Goal: Task Accomplishment & Management: Manage account settings

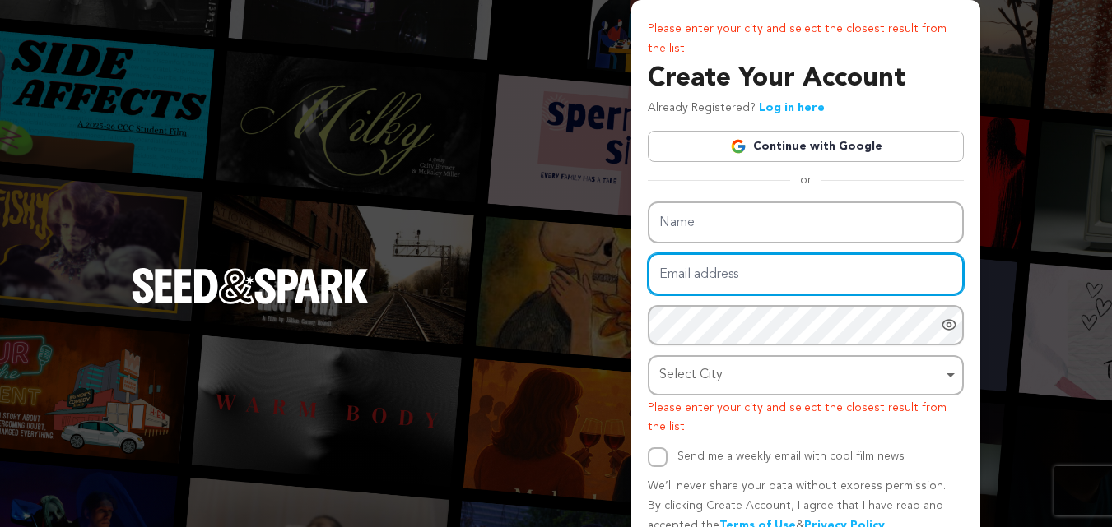
click at [713, 262] on input "Email address" at bounding box center [806, 274] width 316 height 42
paste input "vitalityextracts5@gmail.com"
type input "vitalityextracts5@gmail.com"
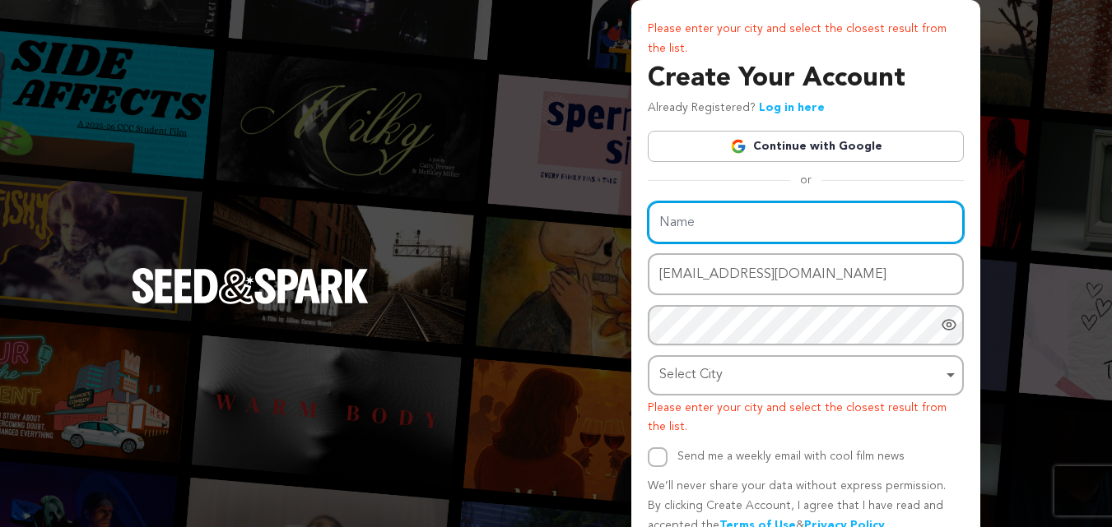
click at [723, 207] on input "Name" at bounding box center [806, 223] width 316 height 42
type input "Vitality Extracts"
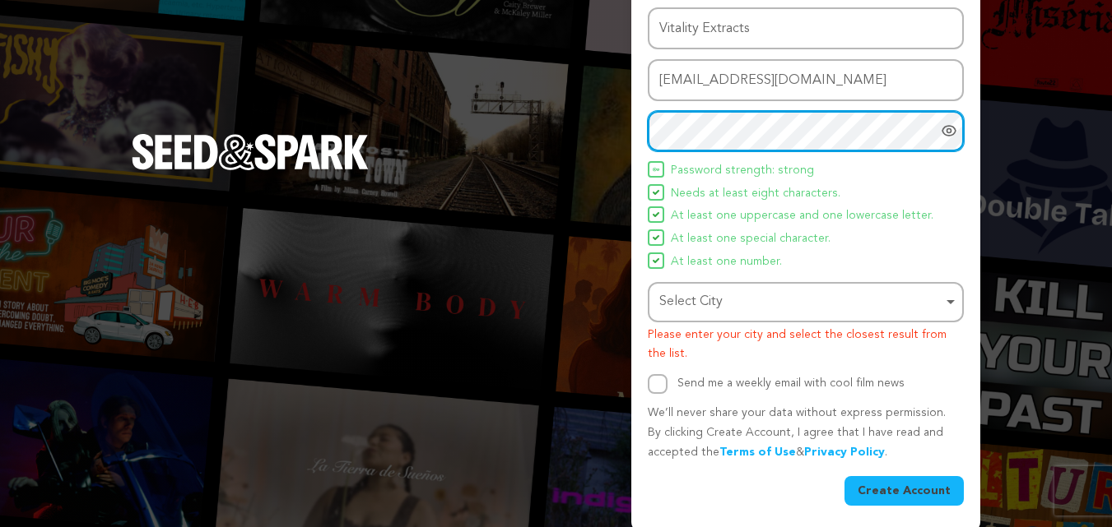
scroll to position [199, 0]
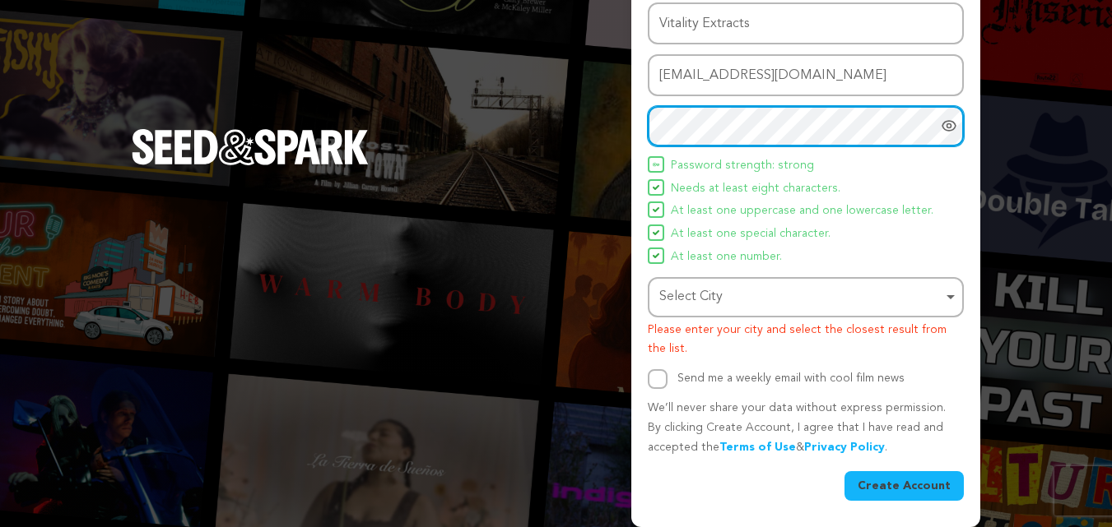
click at [716, 302] on div "Select City Remove item" at bounding box center [800, 298] width 283 height 24
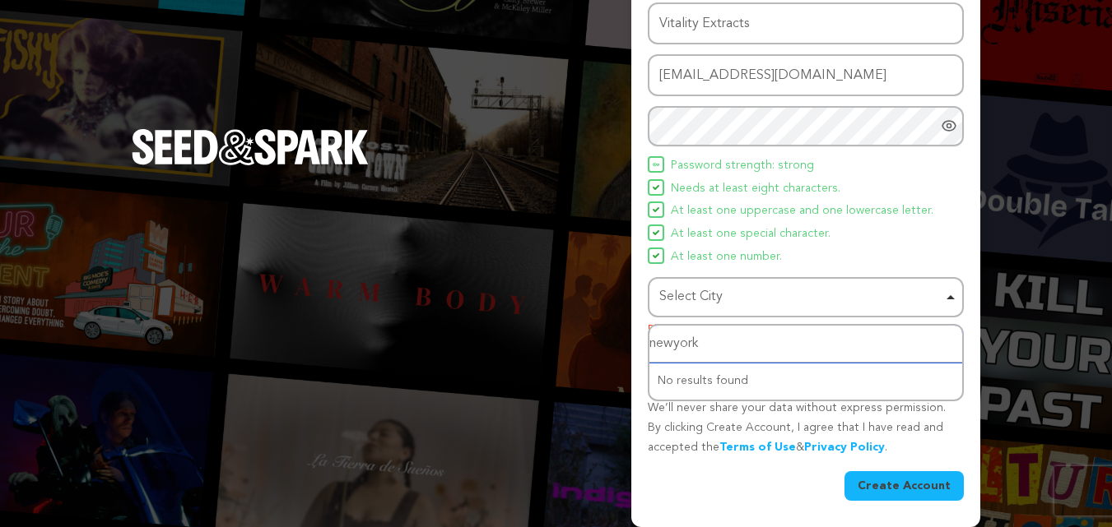
click at [748, 313] on div "Select City Select City Remove item" at bounding box center [806, 297] width 316 height 40
type input "newyork"
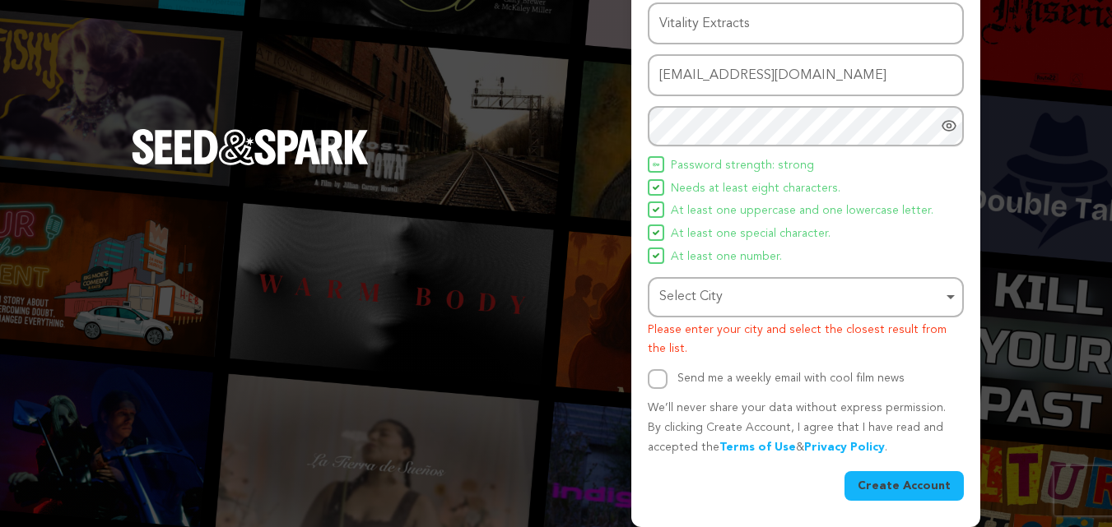
click at [753, 295] on div "Select City Remove item" at bounding box center [800, 298] width 283 height 24
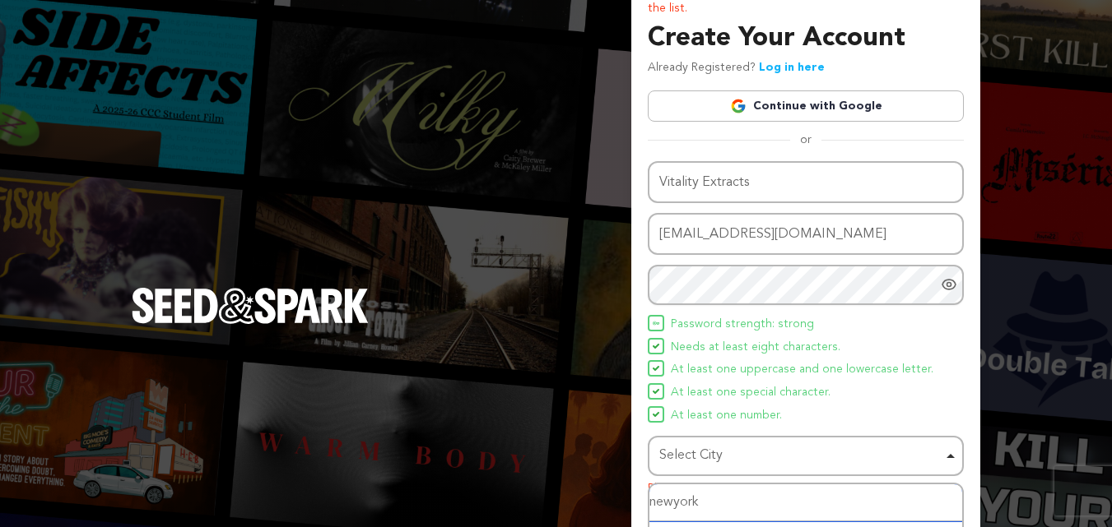
scroll to position [35, 0]
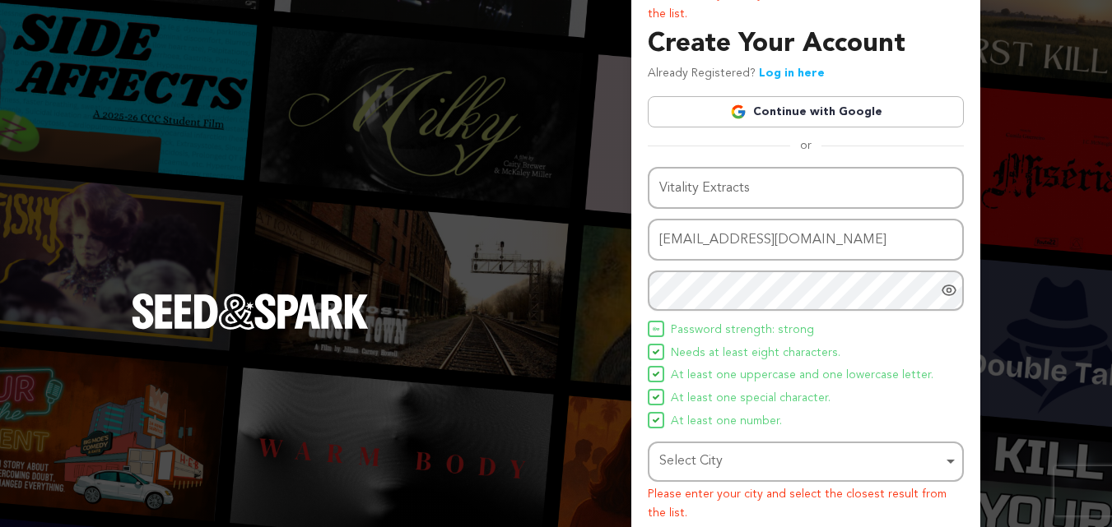
click at [806, 112] on link "Continue with Google" at bounding box center [806, 111] width 316 height 31
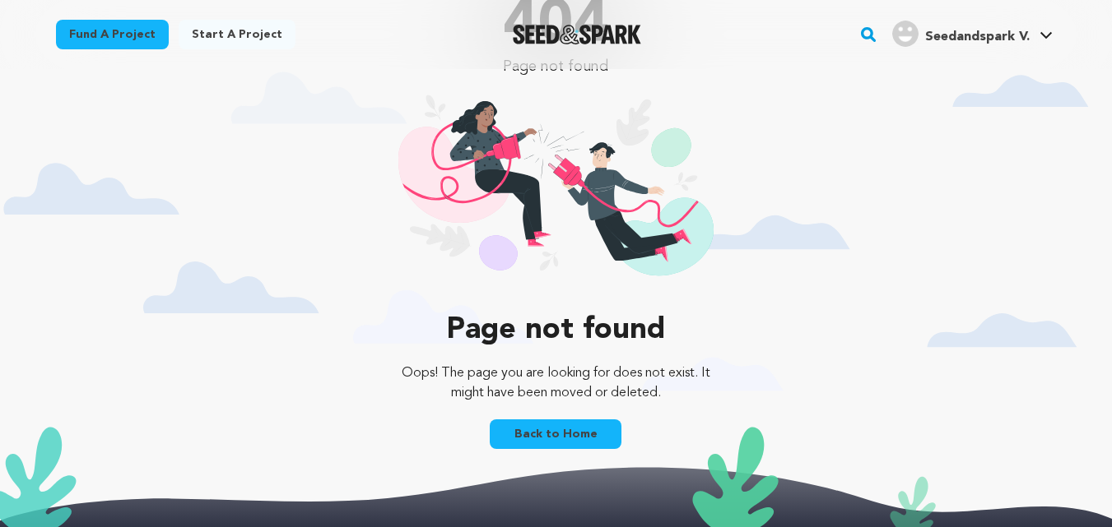
scroll to position [165, 0]
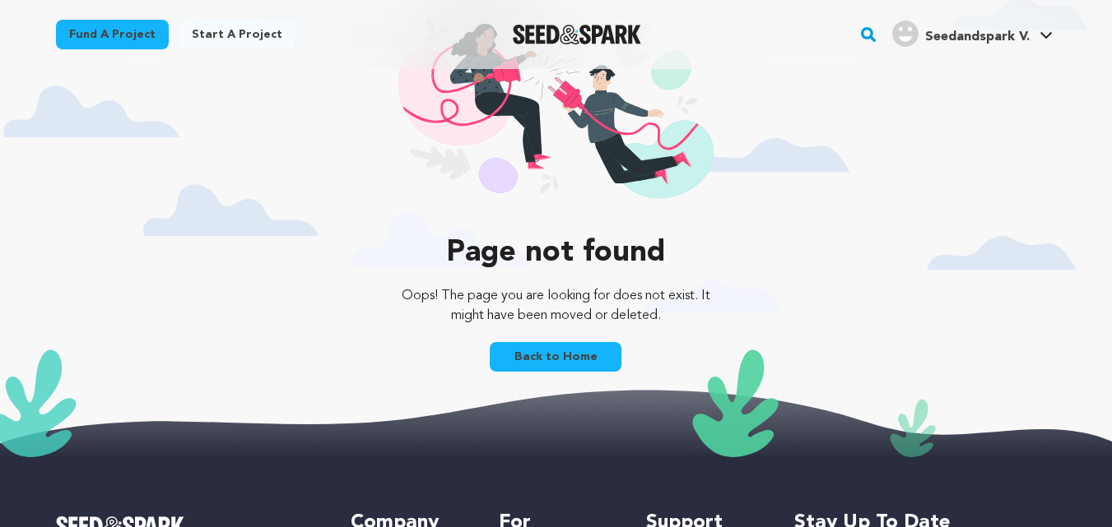
click at [1004, 35] on span "Seedandspark V." at bounding box center [977, 36] width 104 height 13
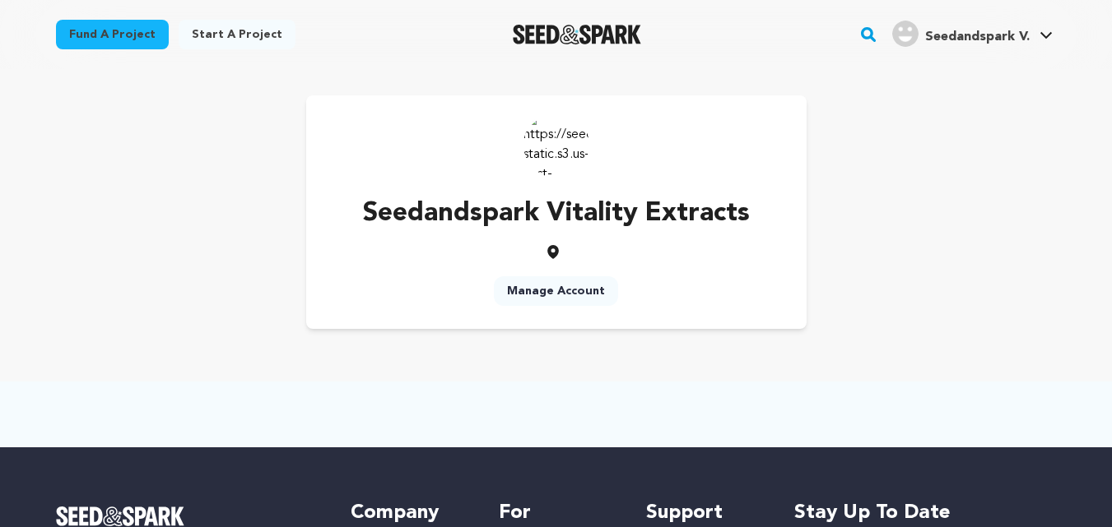
click at [574, 156] on img at bounding box center [556, 145] width 66 height 66
click at [1003, 24] on div "Seedandspark V." at bounding box center [960, 34] width 137 height 26
click at [992, 34] on span "Seedandspark V." at bounding box center [977, 36] width 104 height 13
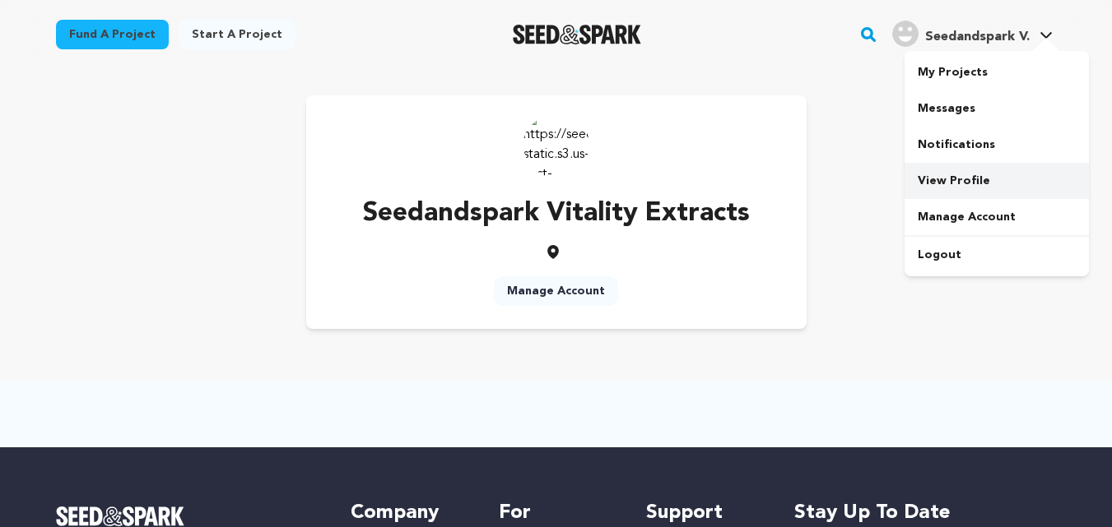
click at [958, 178] on link "View Profile" at bounding box center [996, 181] width 184 height 36
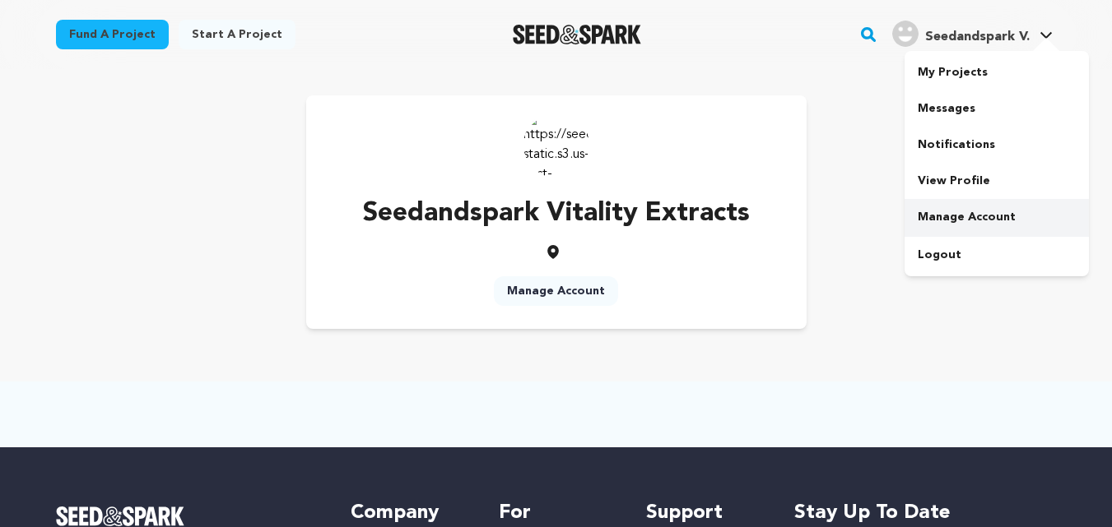
click at [993, 211] on link "Manage Account" at bounding box center [996, 217] width 184 height 36
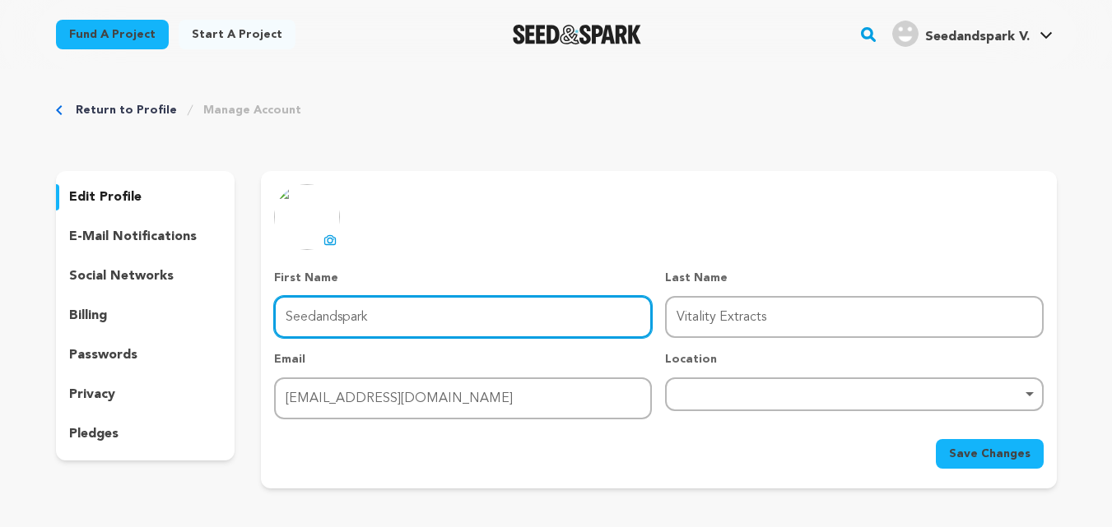
click at [465, 318] on input "Seedandspark" at bounding box center [463, 317] width 378 height 42
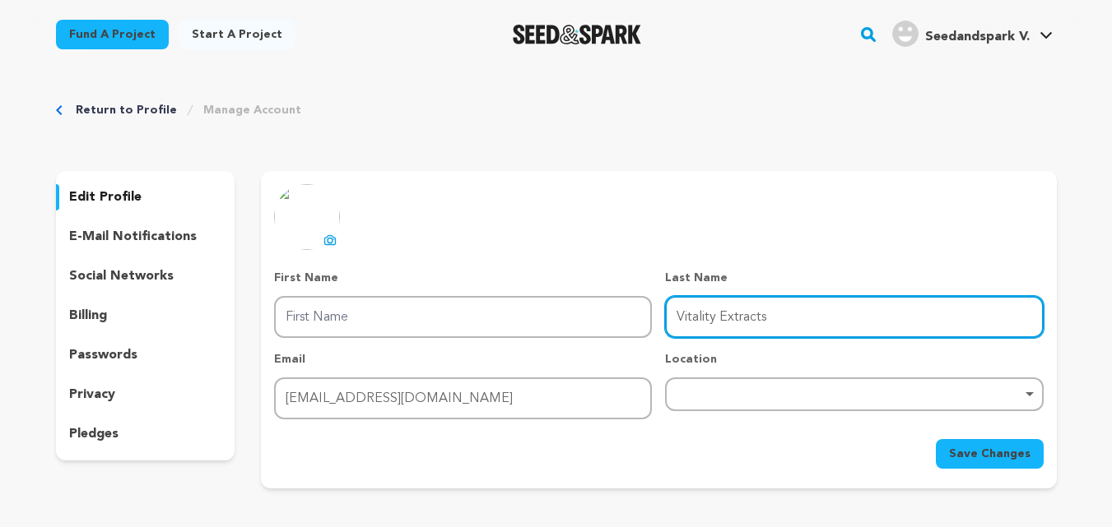
click at [713, 313] on input "Vitality Extracts" at bounding box center [854, 317] width 378 height 42
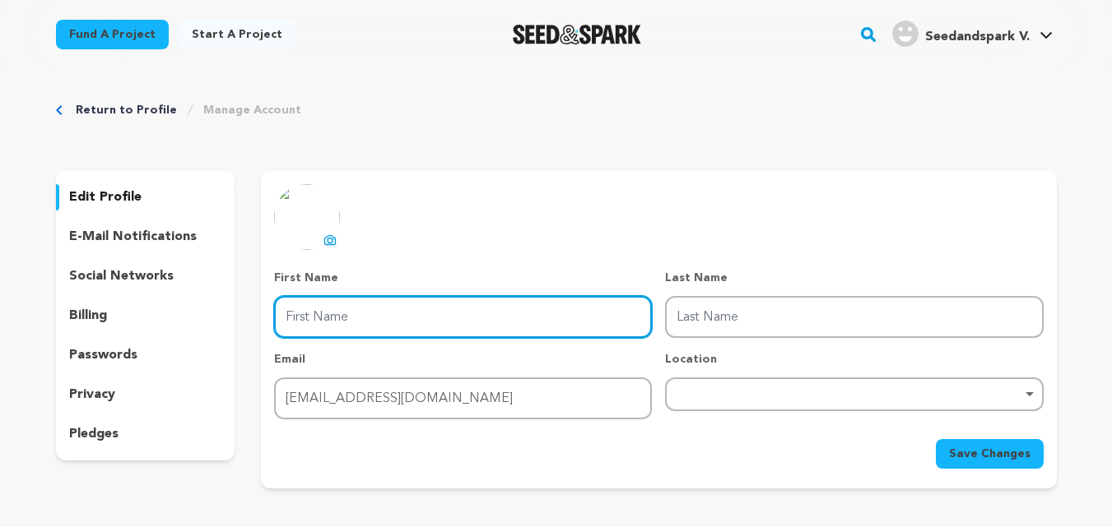
click at [476, 319] on input "First Name" at bounding box center [463, 317] width 378 height 42
paste input "Vitality Extracts"
drag, startPoint x: 329, startPoint y: 314, endPoint x: 406, endPoint y: 310, distance: 77.5
click at [406, 310] on input "Vitality Extracts" at bounding box center [463, 317] width 378 height 42
type input "Vitality"
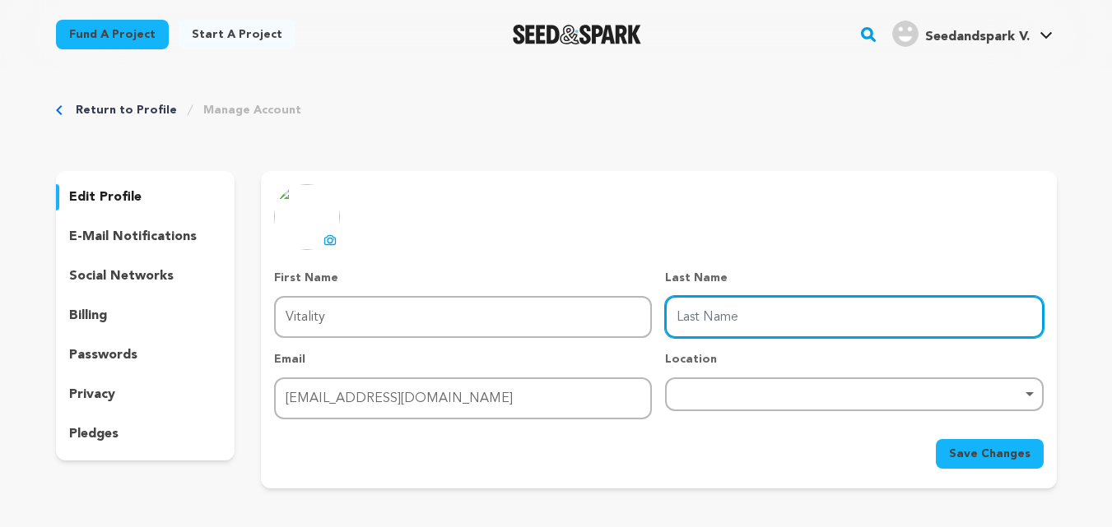
click at [699, 313] on input "Last Name" at bounding box center [854, 317] width 378 height 42
paste input "Extracts"
type input "Extracts"
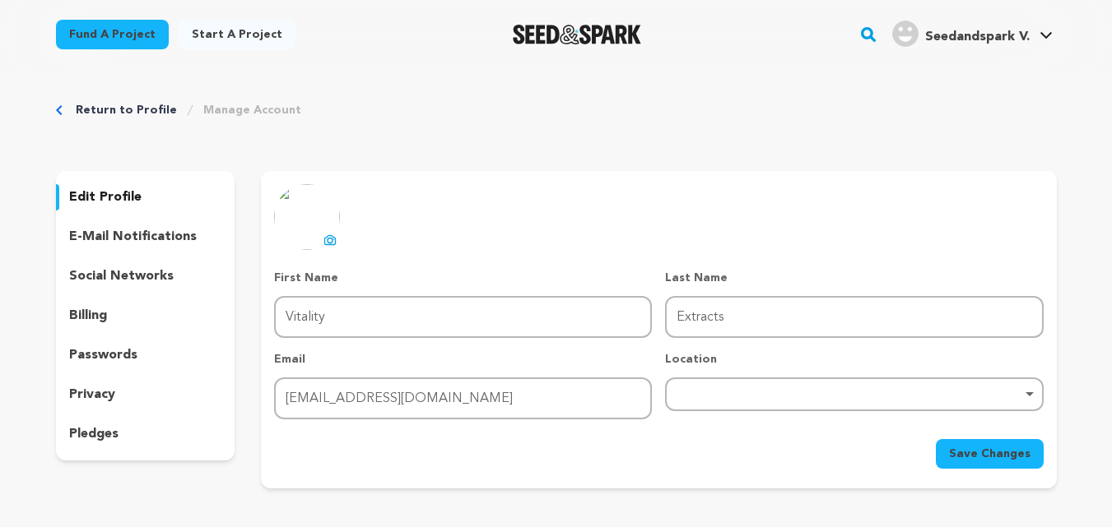
click at [741, 374] on div "Location Remove item" at bounding box center [854, 385] width 378 height 68
click at [716, 387] on div "Remove item" at bounding box center [854, 395] width 378 height 34
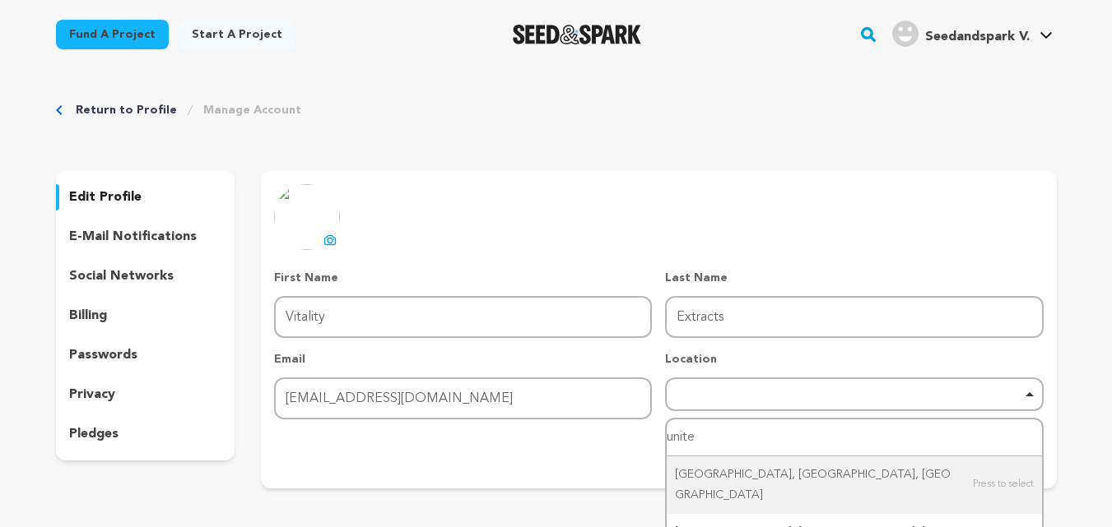
scroll to position [82, 0]
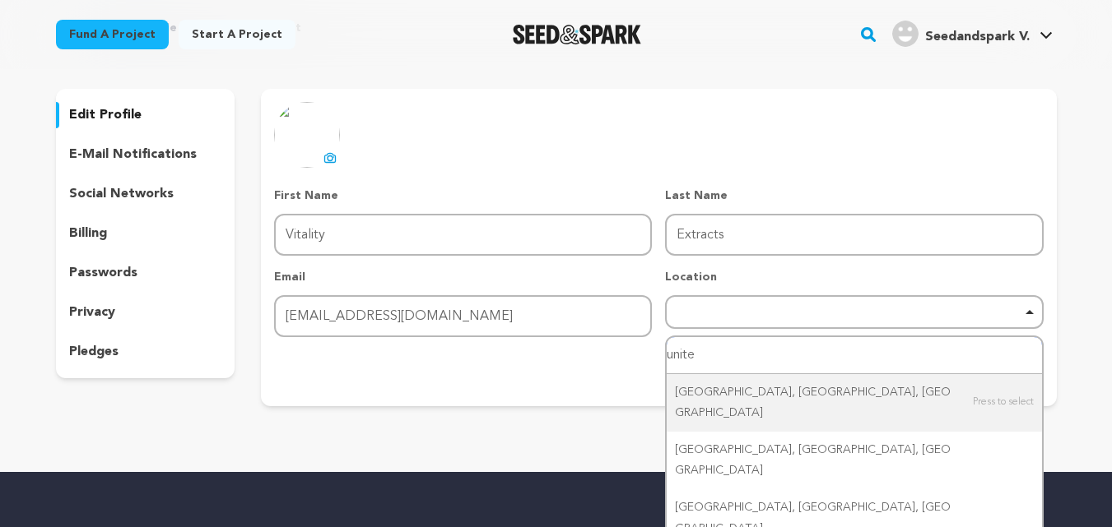
type input "unite"
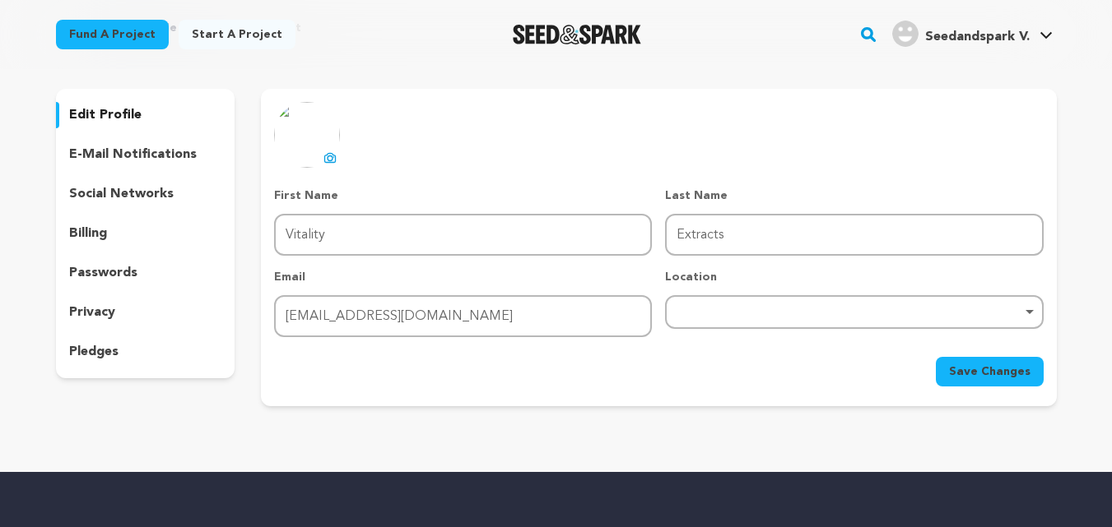
click at [725, 316] on div "Remove item" at bounding box center [854, 312] width 378 height 34
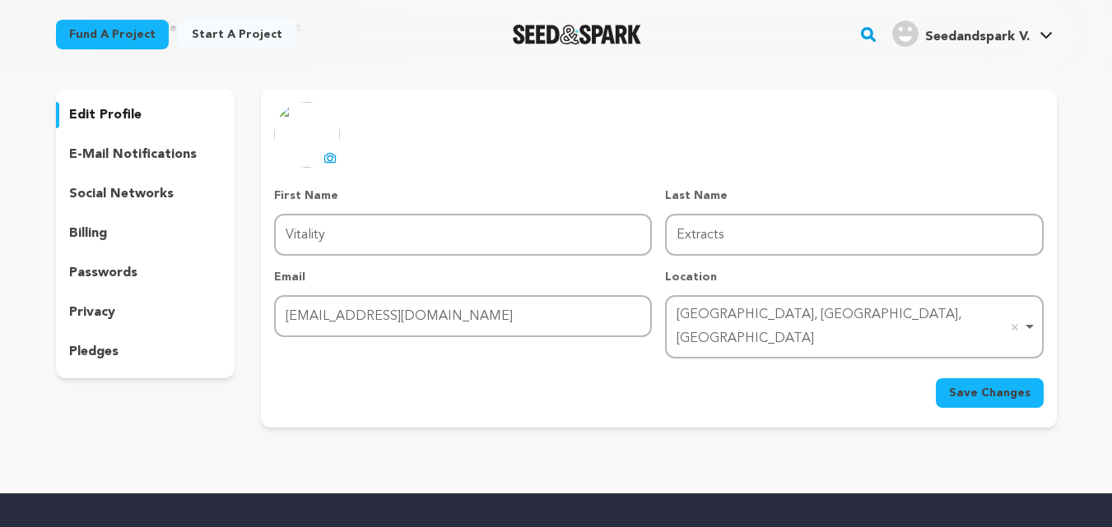
click at [970, 385] on span "Save Changes" at bounding box center [989, 393] width 81 height 16
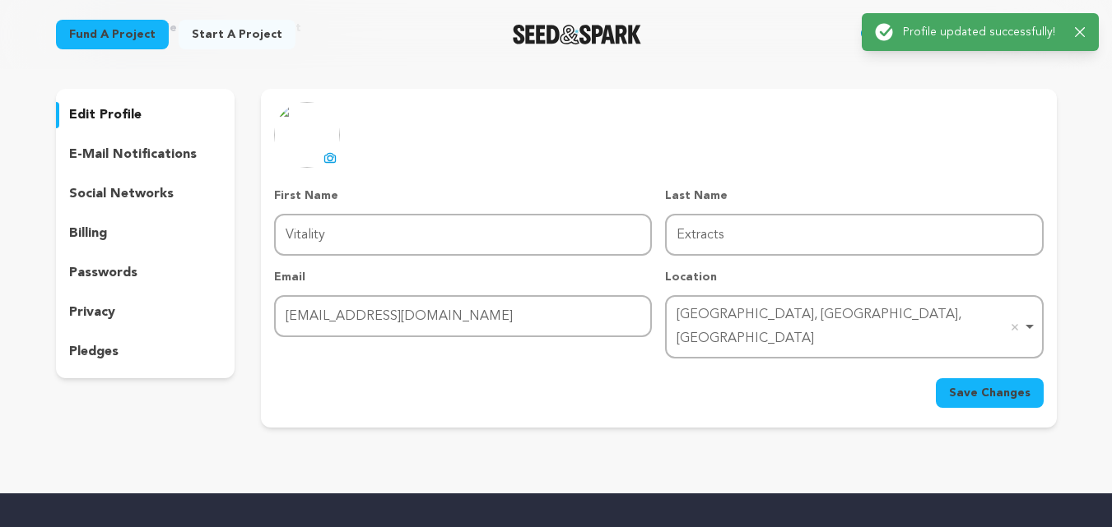
click at [309, 133] on img at bounding box center [307, 135] width 66 height 66
click at [338, 156] on button "uploading spinner upload profile image" at bounding box center [330, 158] width 20 height 20
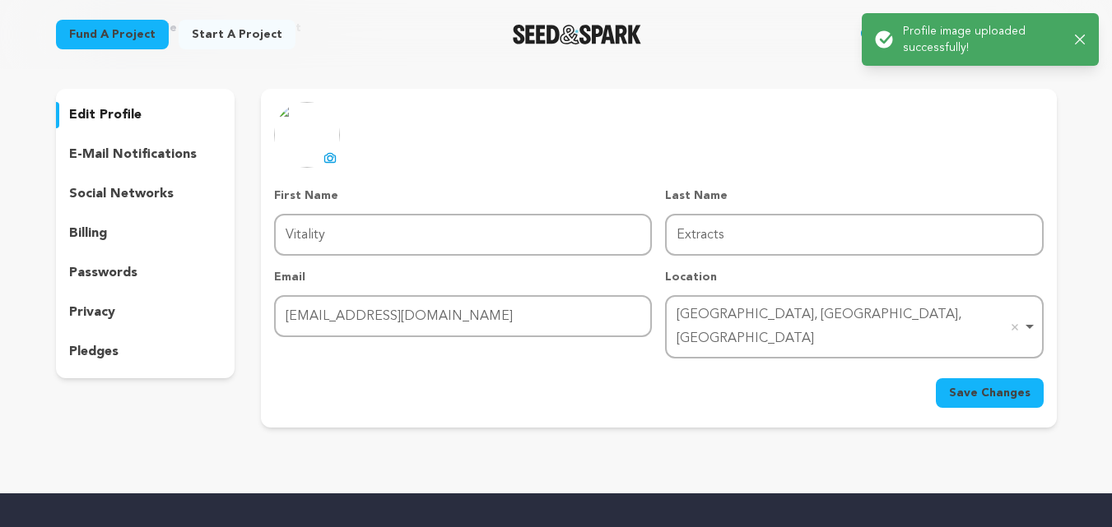
click at [958, 385] on span "Save Changes" at bounding box center [989, 393] width 81 height 16
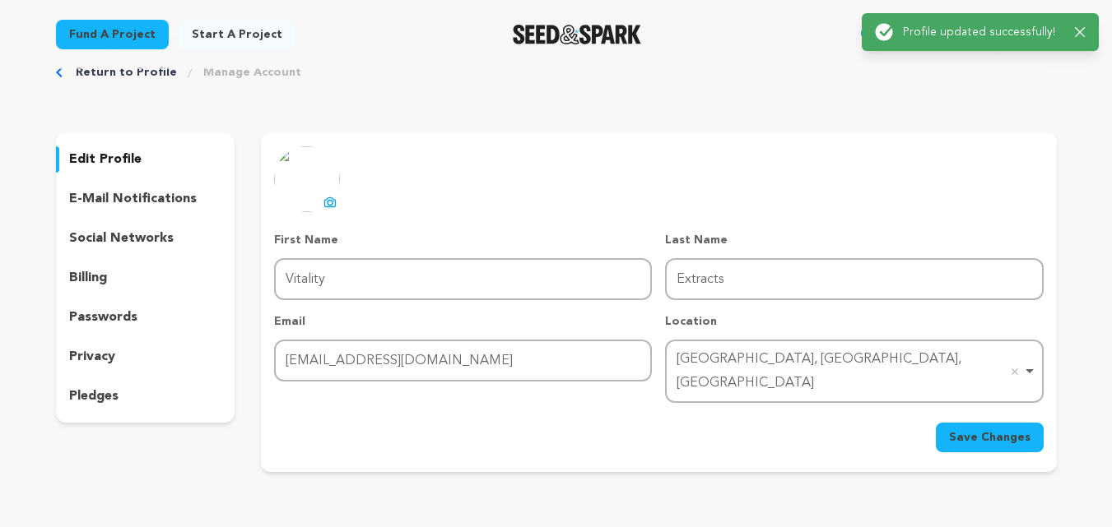
scroll to position [0, 0]
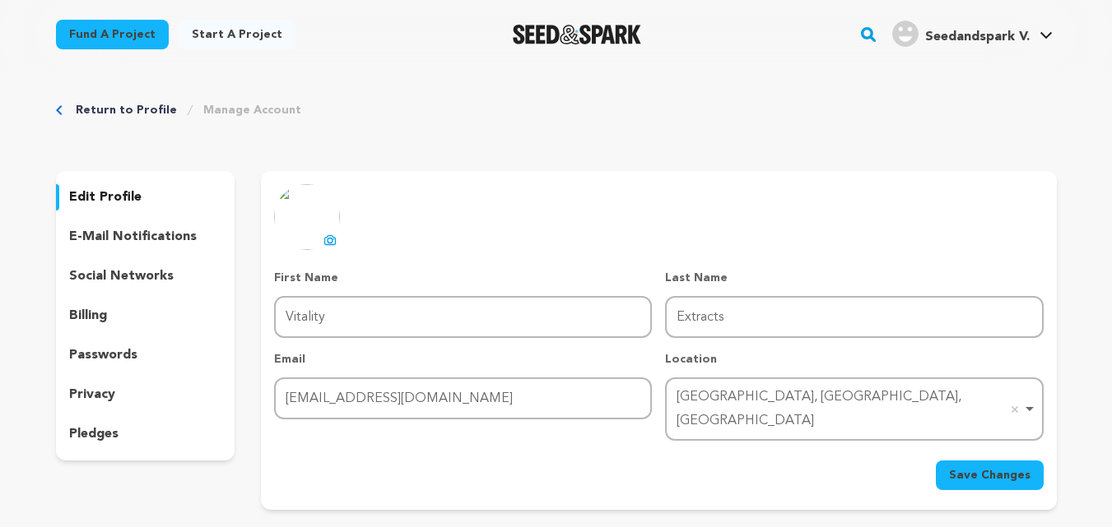
click at [109, 194] on p "edit profile" at bounding box center [105, 198] width 72 height 20
click at [120, 206] on p "edit profile" at bounding box center [105, 198] width 72 height 20
click at [113, 199] on p "edit profile" at bounding box center [105, 198] width 72 height 20
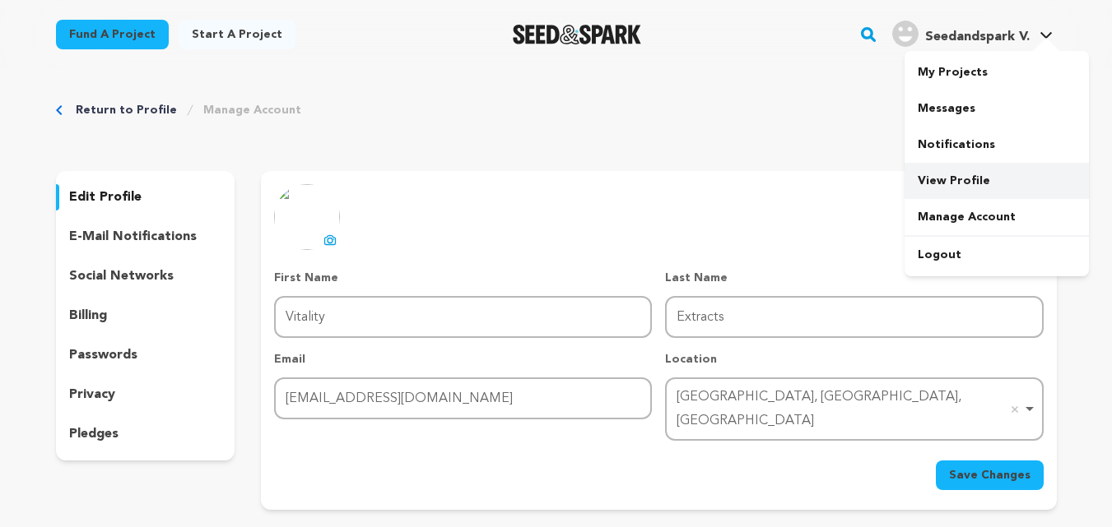
click at [952, 175] on link "View Profile" at bounding box center [996, 181] width 184 height 36
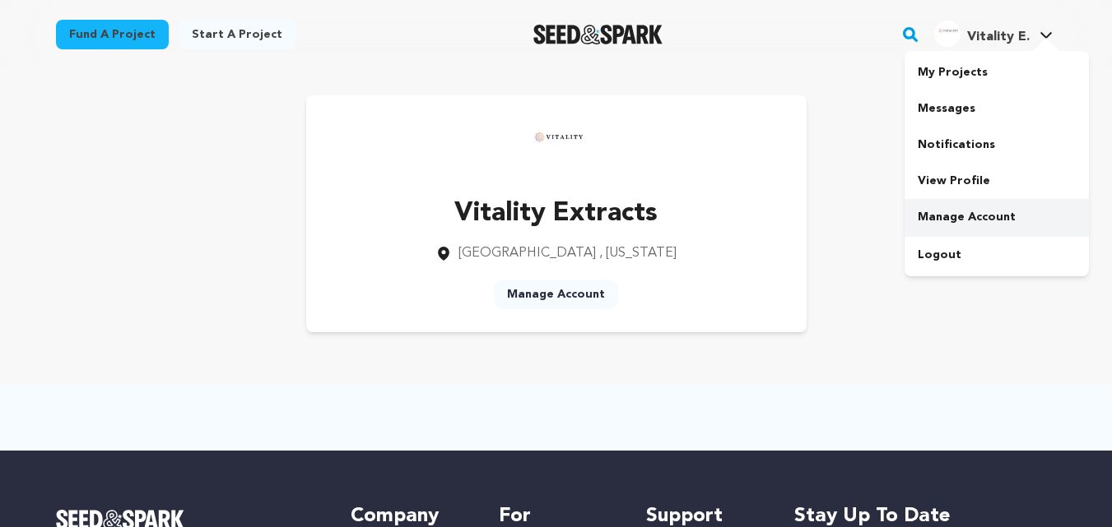
click at [960, 214] on link "Manage Account" at bounding box center [996, 217] width 184 height 36
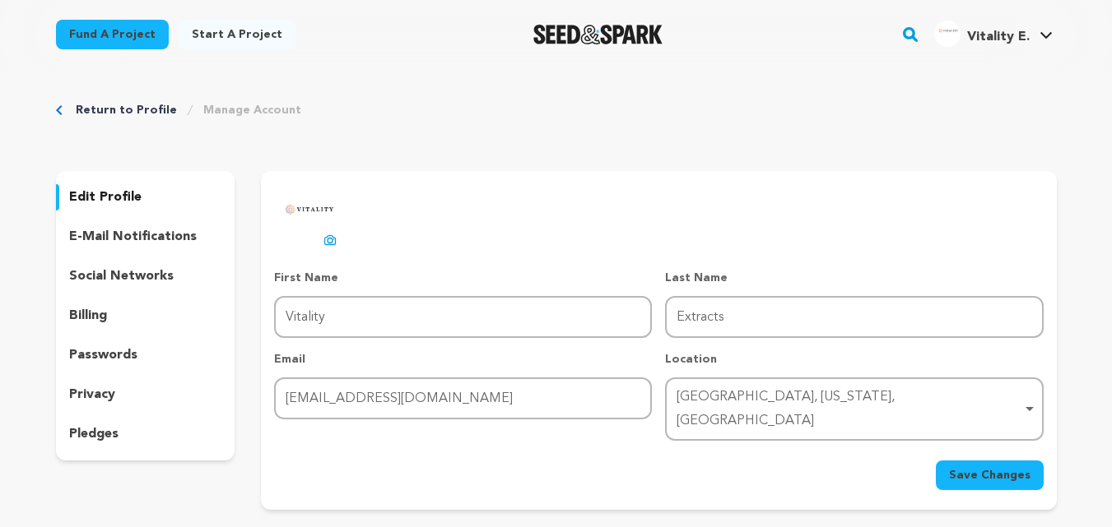
click at [128, 275] on p "social networks" at bounding box center [121, 277] width 104 height 20
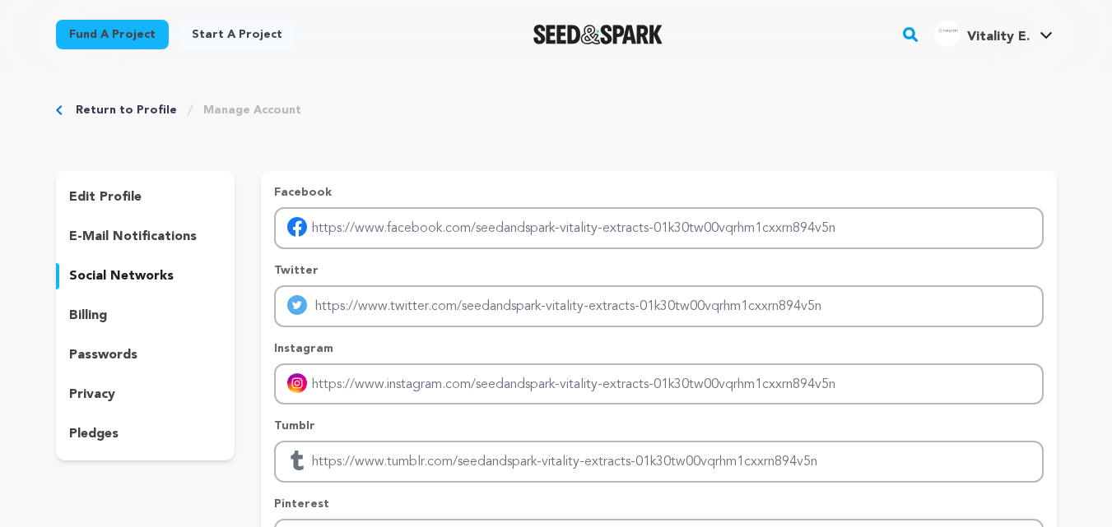
click at [95, 204] on p "edit profile" at bounding box center [105, 198] width 72 height 20
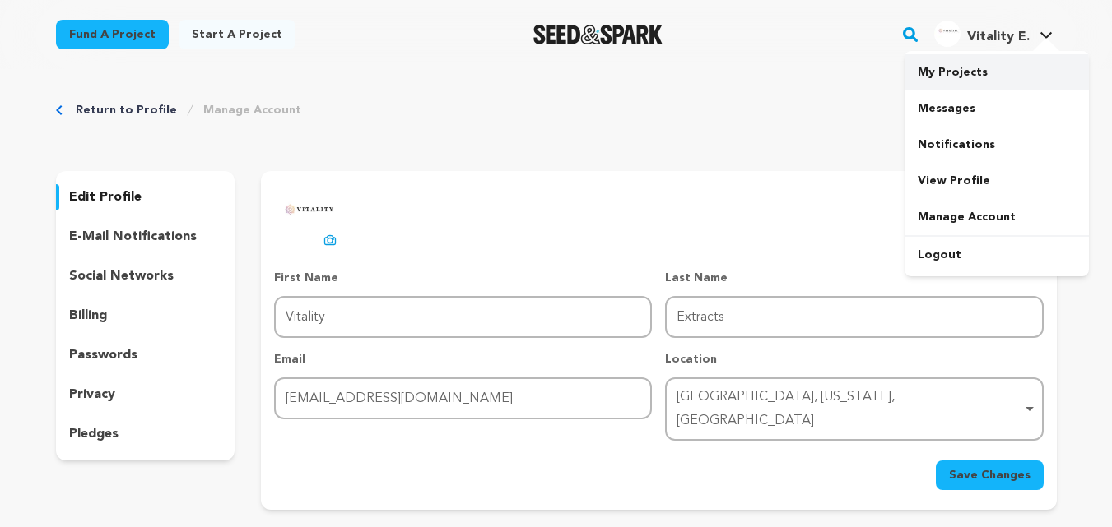
click at [954, 70] on link "My Projects" at bounding box center [996, 72] width 184 height 36
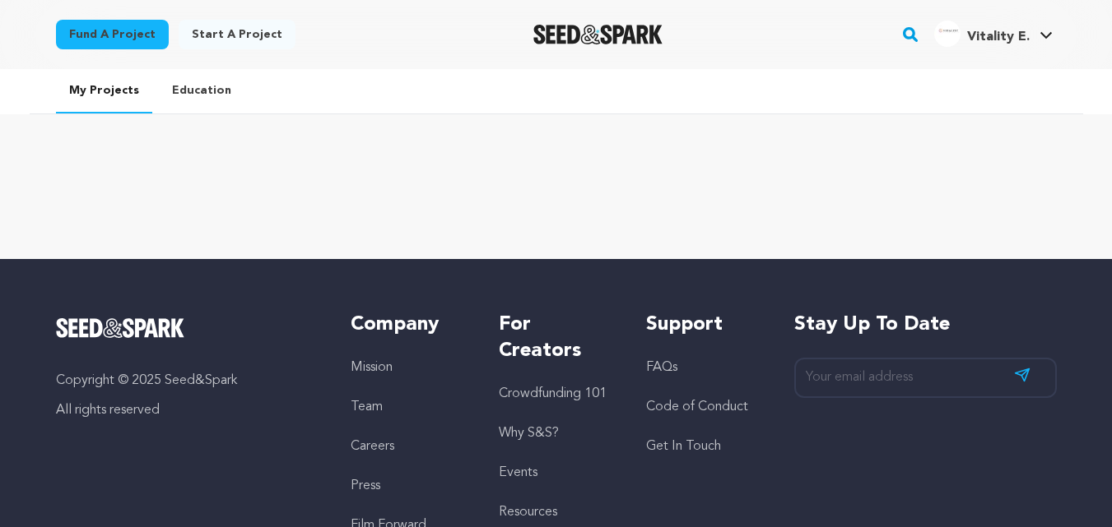
click at [207, 33] on link "Start a project" at bounding box center [237, 35] width 117 height 30
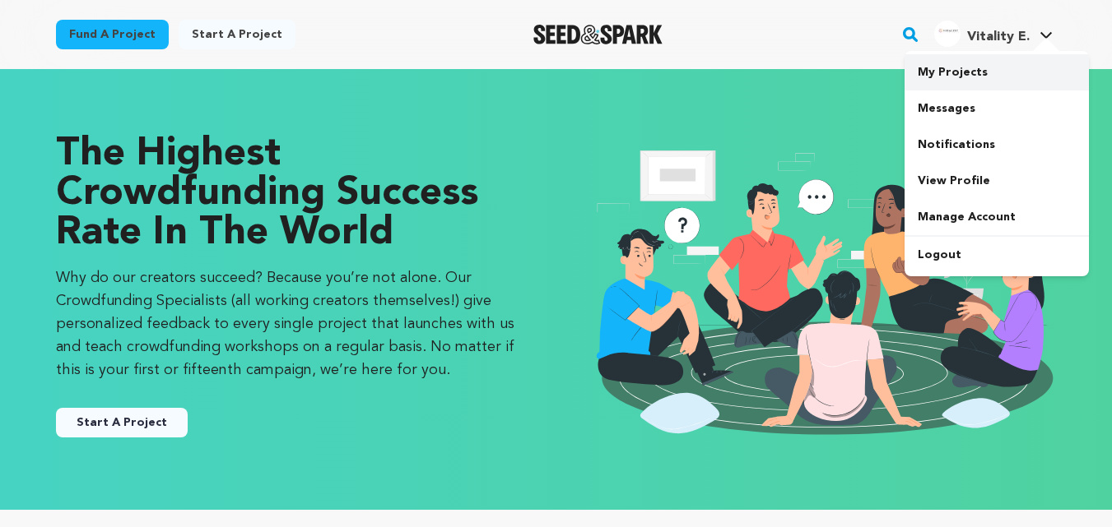
drag, startPoint x: 980, startPoint y: 49, endPoint x: 975, endPoint y: 56, distance: 8.9
click at [975, 56] on div "Vitality E. Vitality E." at bounding box center [993, 34] width 125 height 43
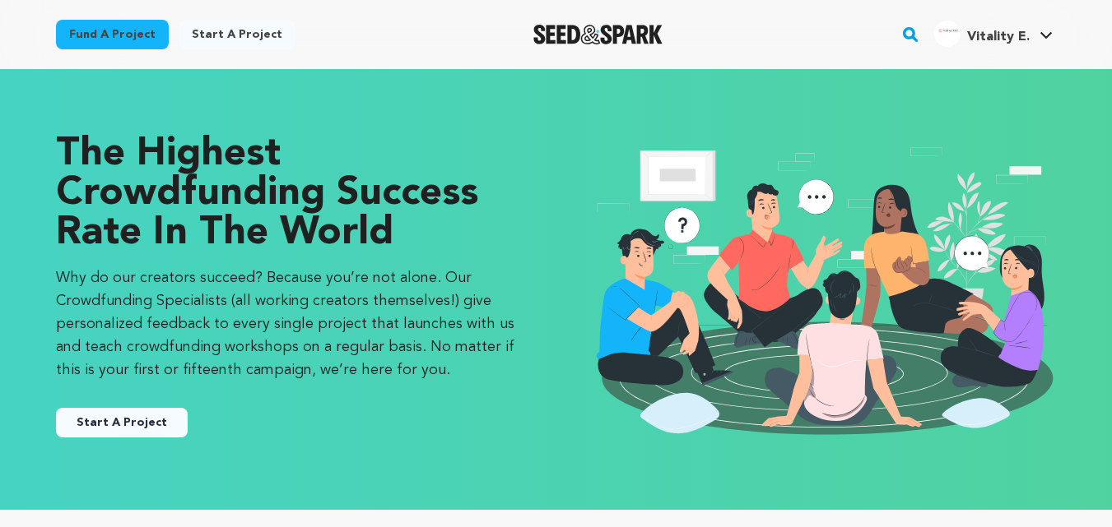
click at [1010, 27] on h4 "Vitality E." at bounding box center [998, 37] width 63 height 20
